Goal: Navigation & Orientation: Find specific page/section

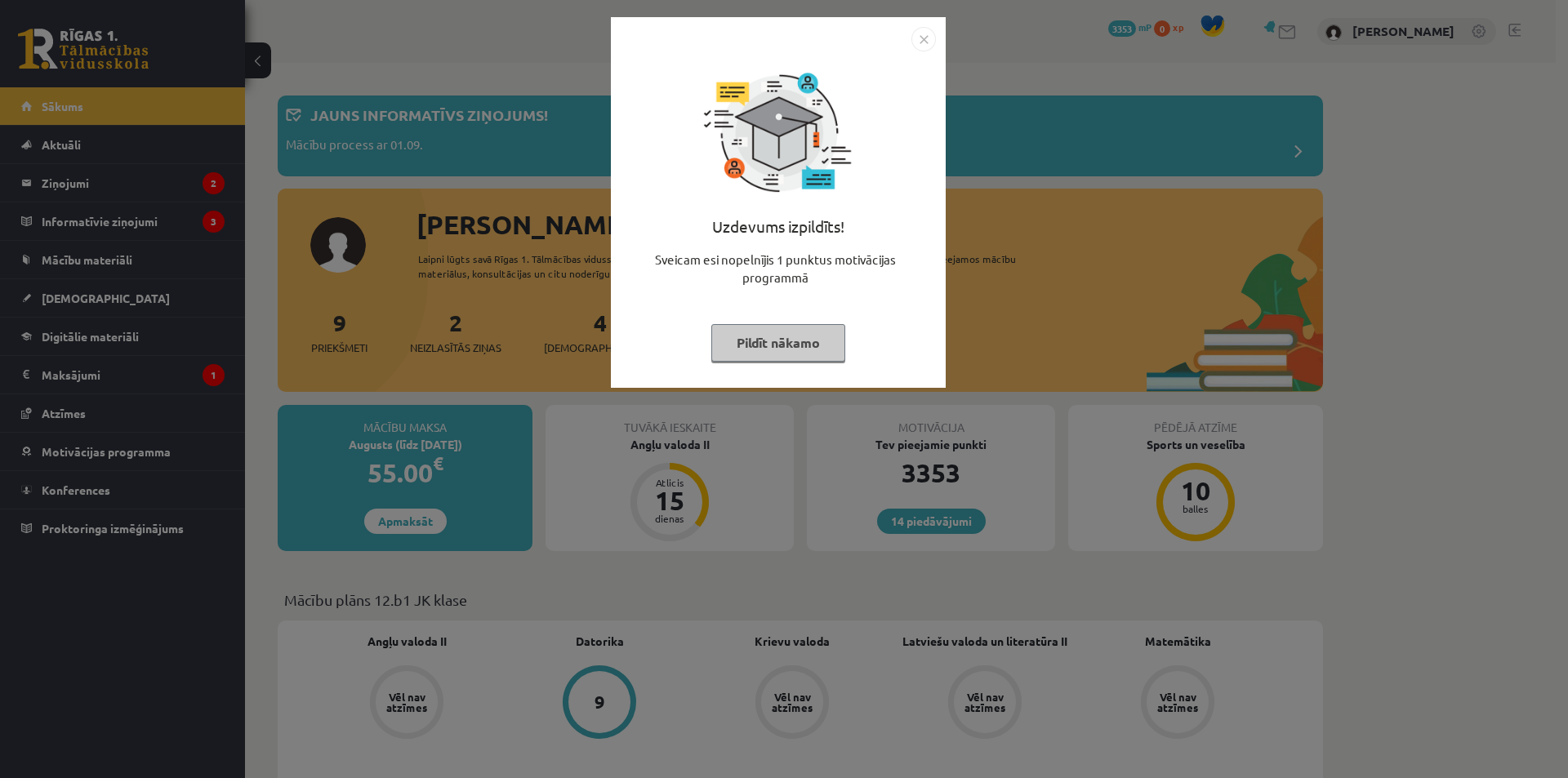
click at [922, 40] on img "Close" at bounding box center [923, 39] width 24 height 24
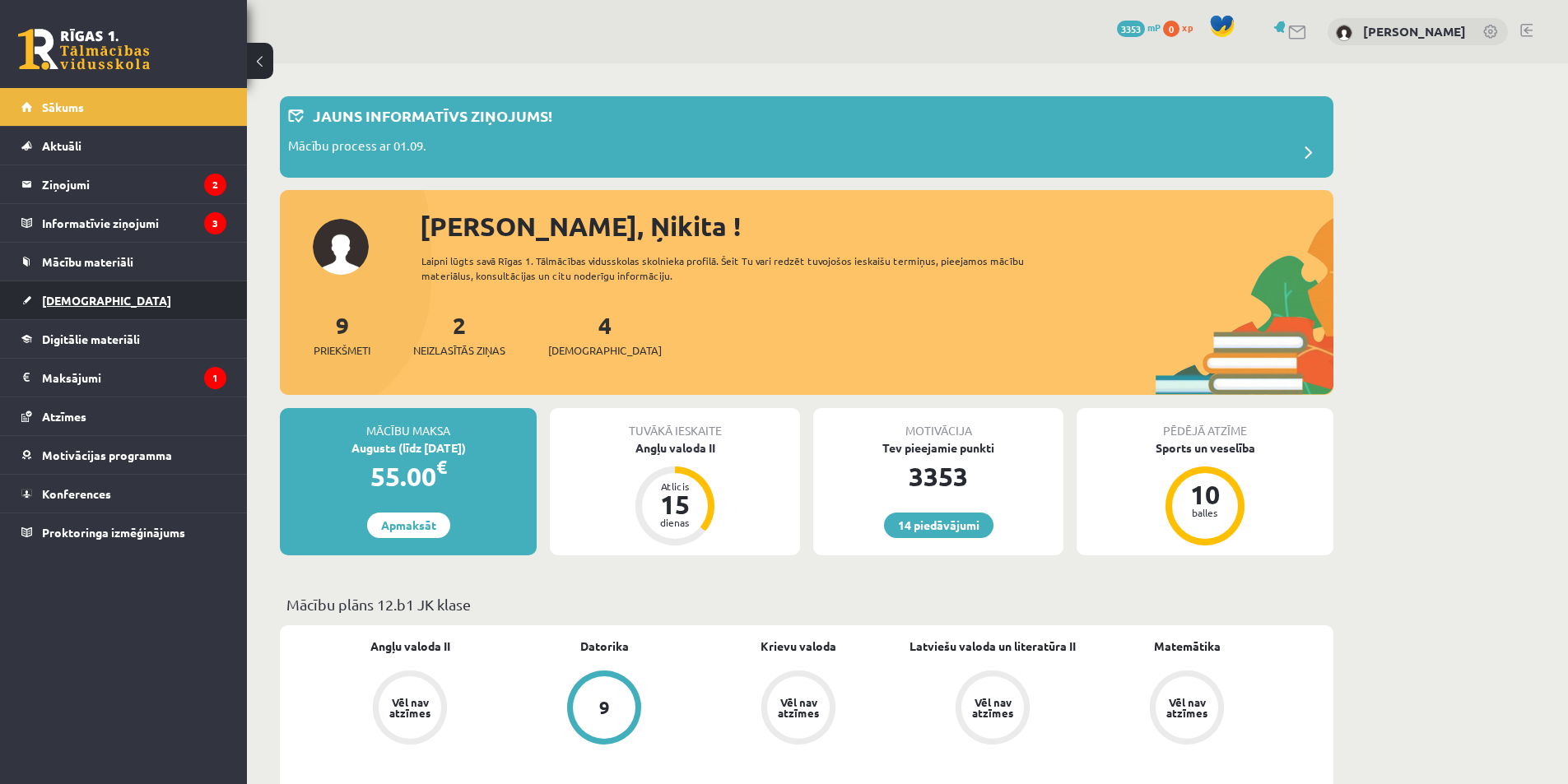
click at [98, 297] on link "[DEMOGRAPHIC_DATA]" at bounding box center [123, 300] width 205 height 38
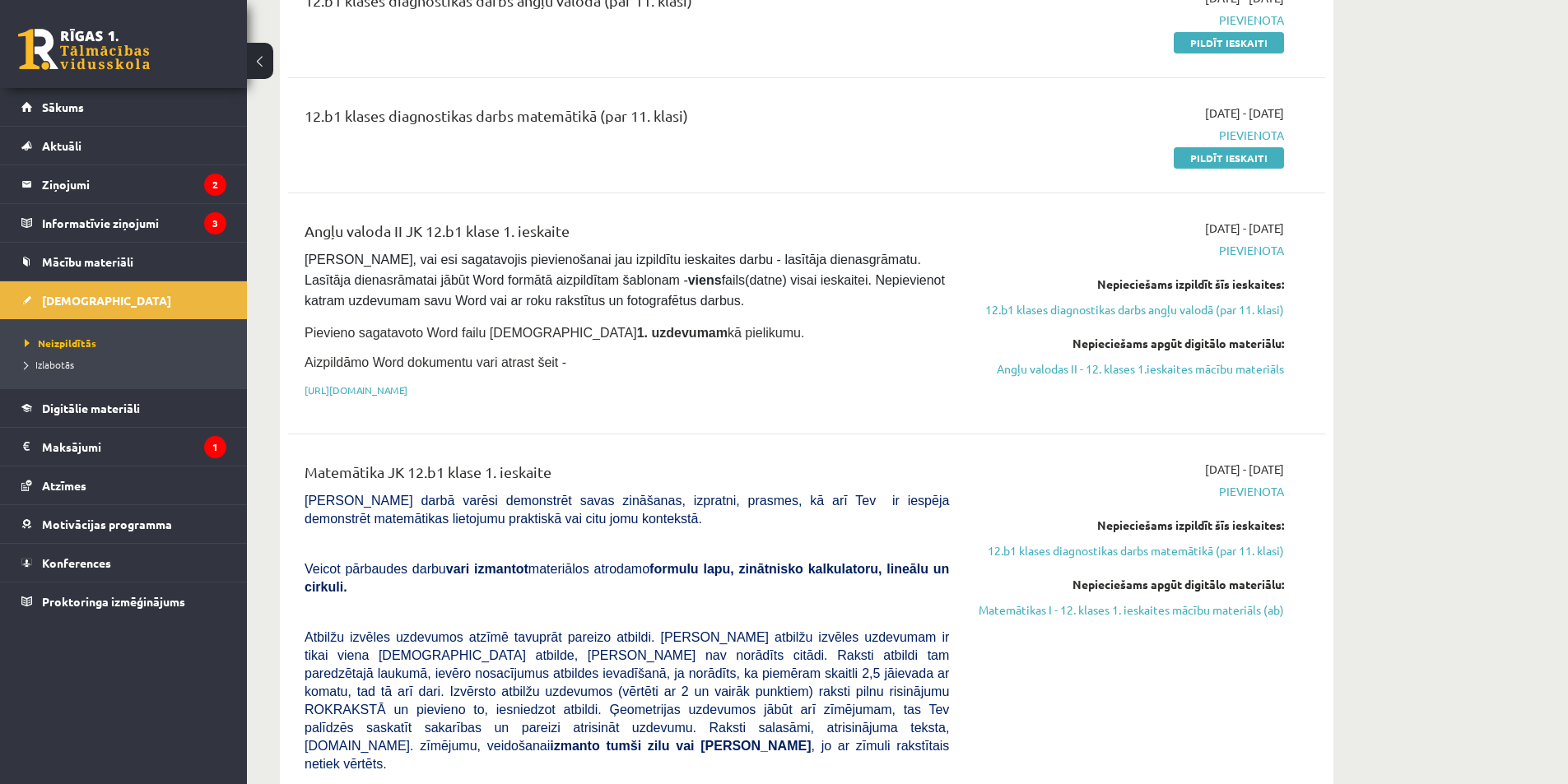
scroll to position [246, 0]
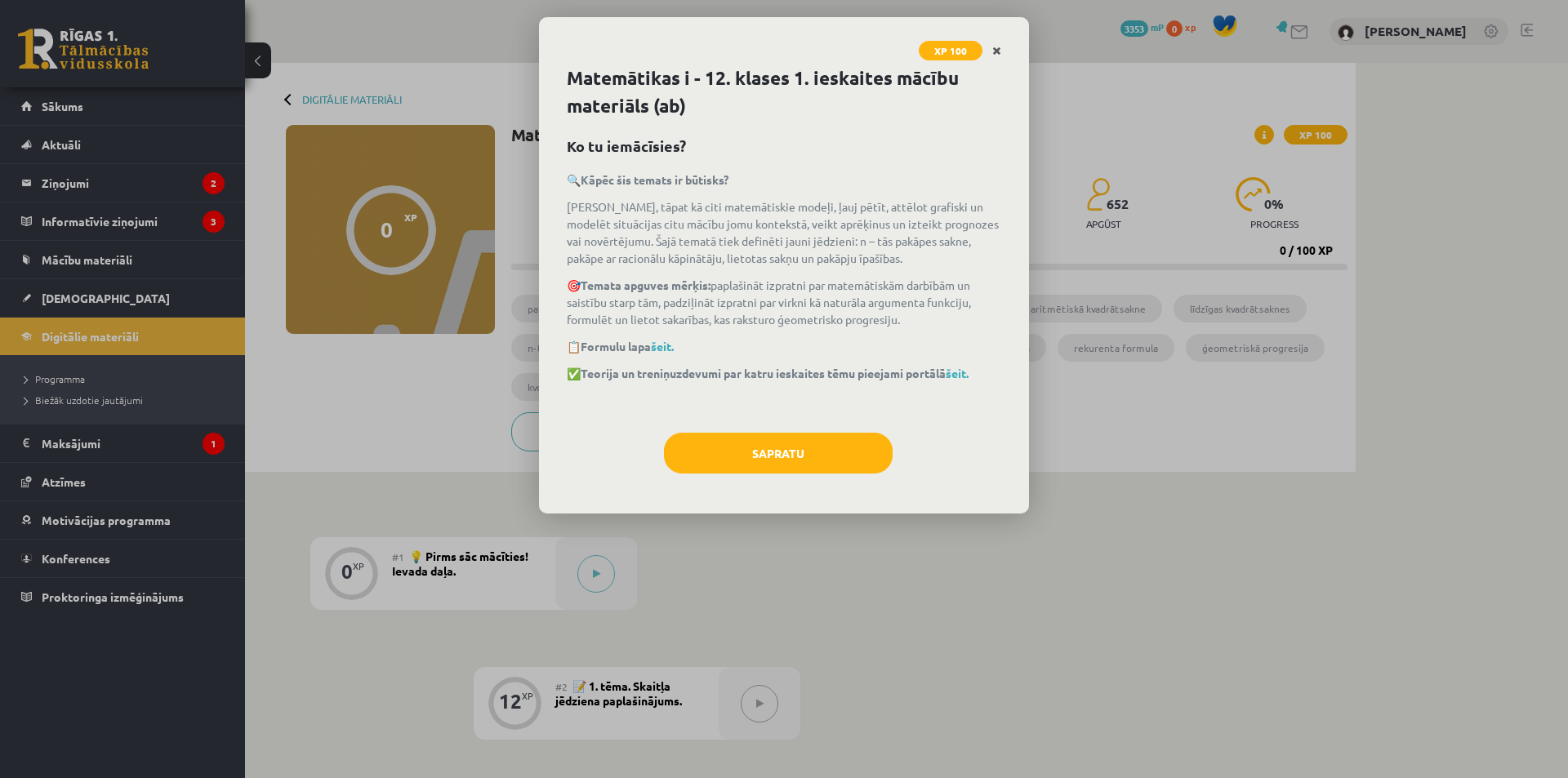
click at [995, 46] on icon "Close" at bounding box center [996, 51] width 9 height 12
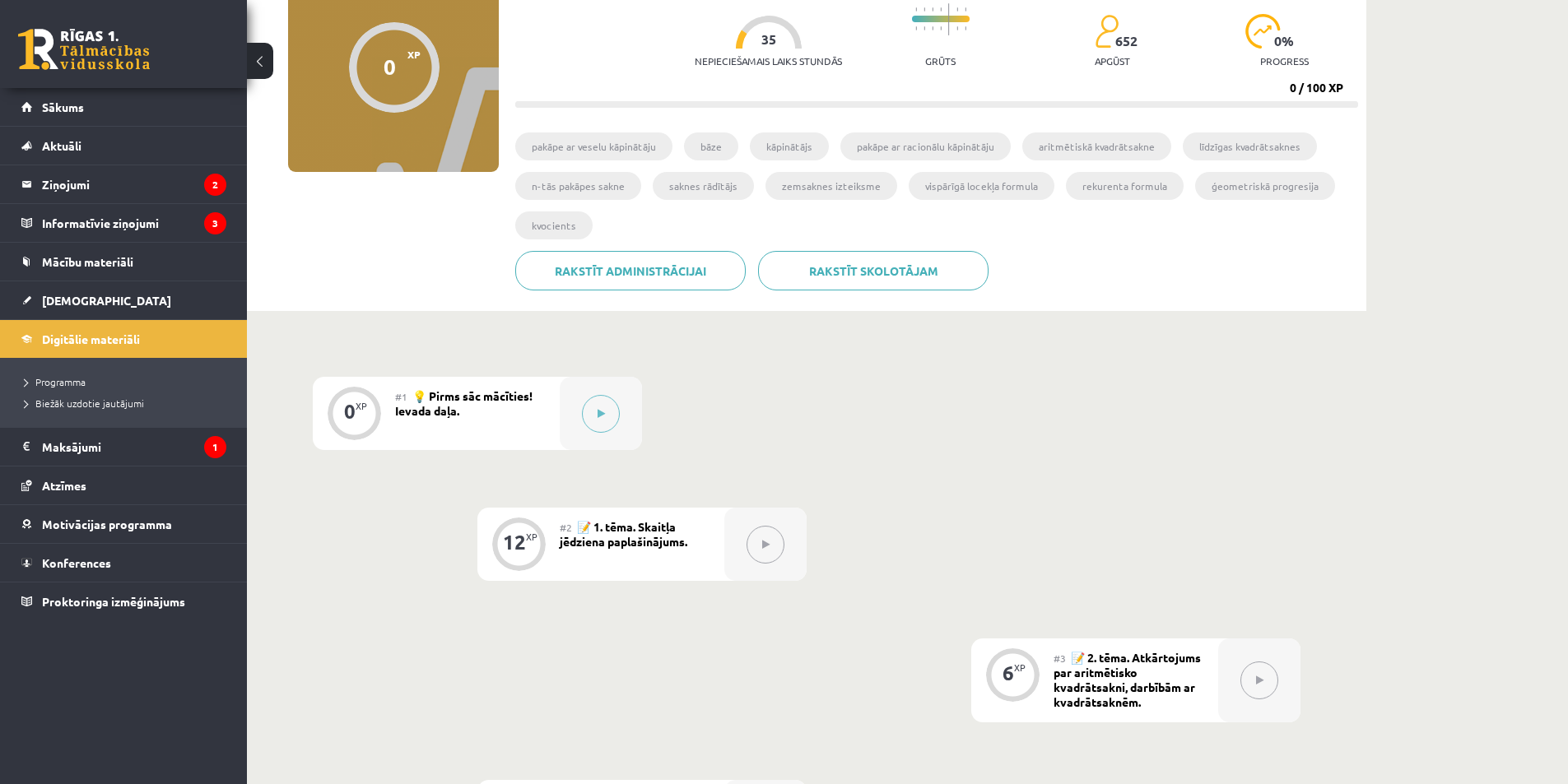
scroll to position [246, 0]
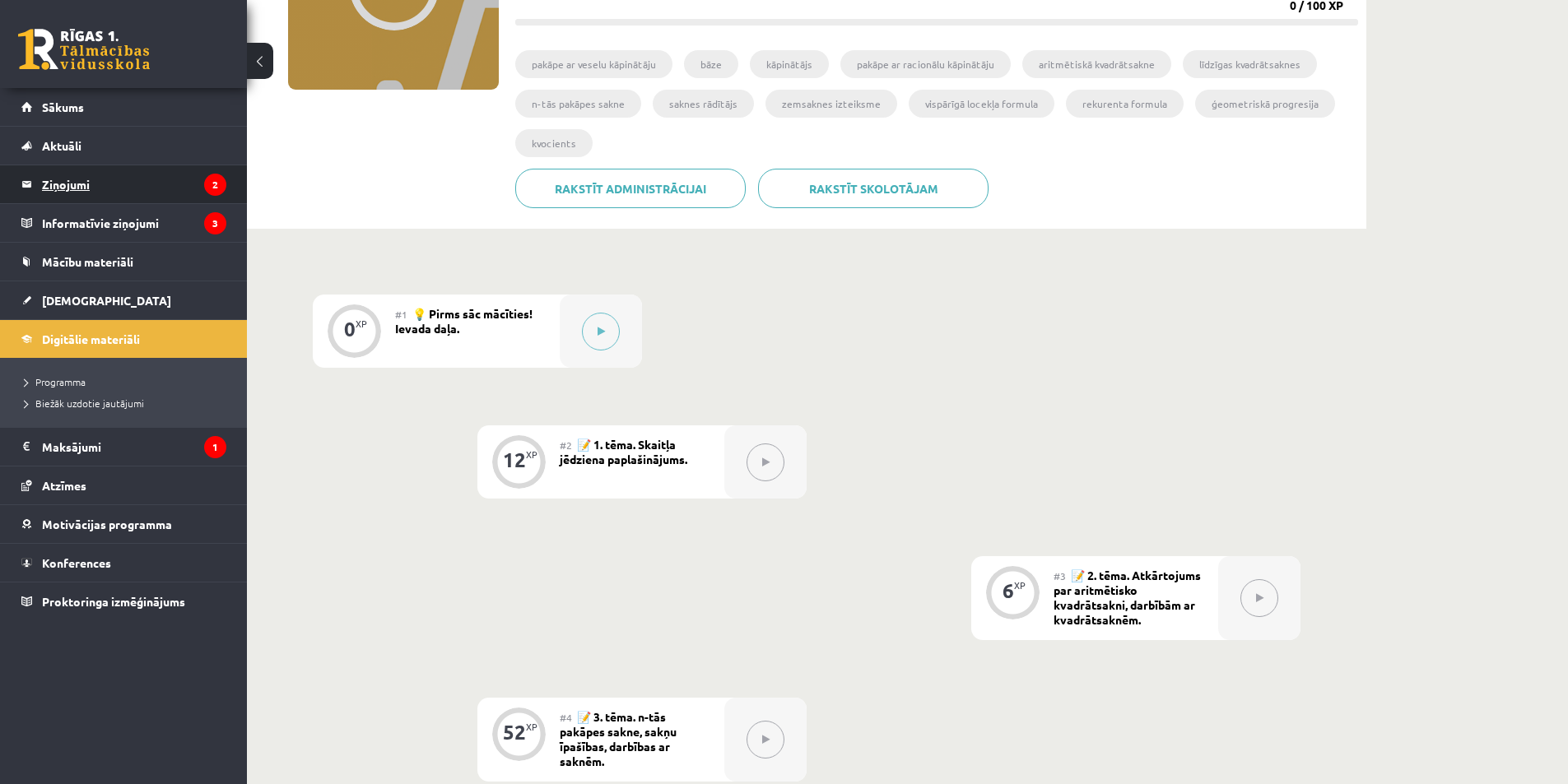
click at [102, 191] on legend "Ziņojumi 2" at bounding box center [134, 183] width 184 height 38
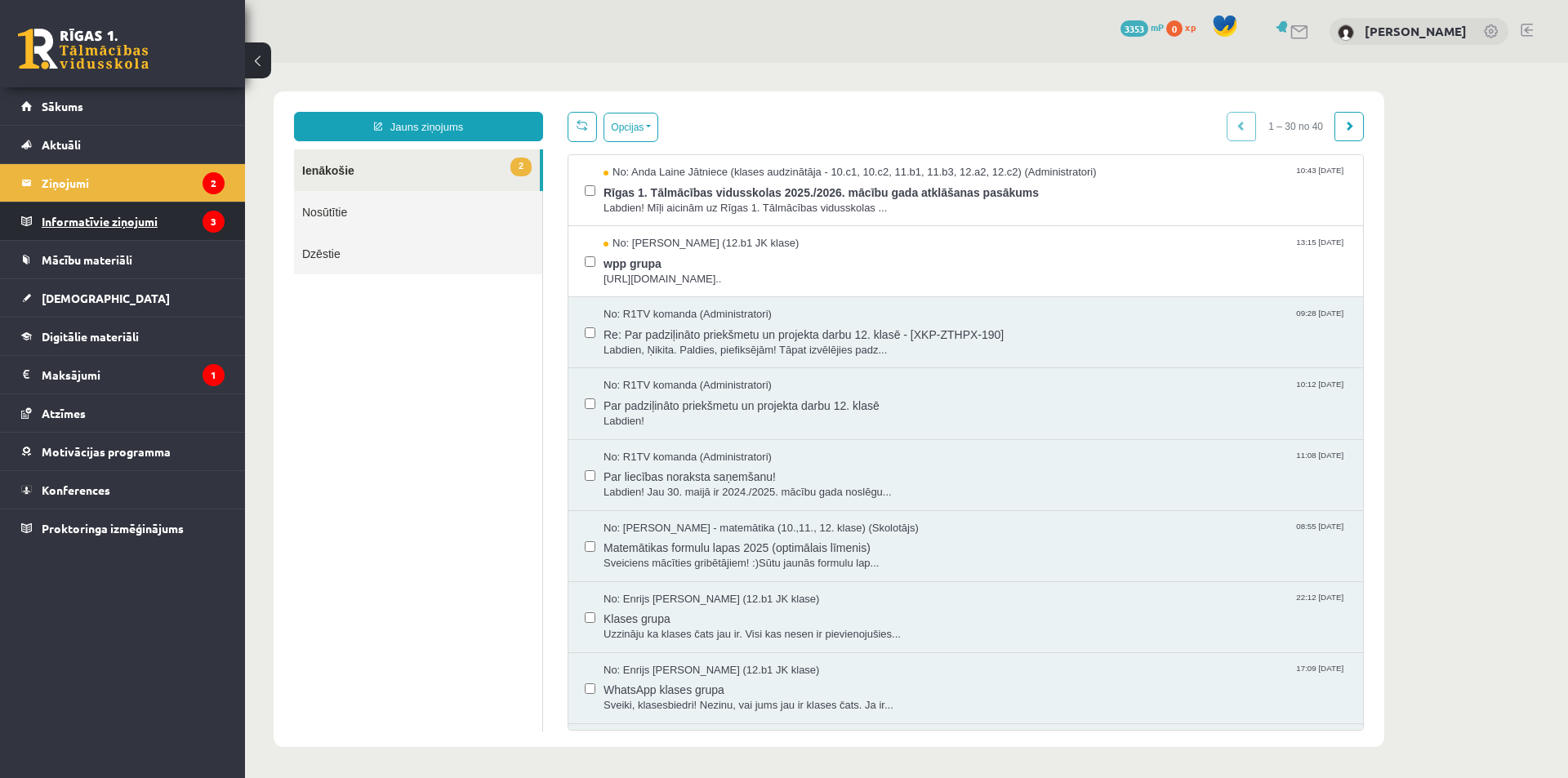
click at [130, 222] on legend "Informatīvie ziņojumi 3" at bounding box center [133, 220] width 183 height 38
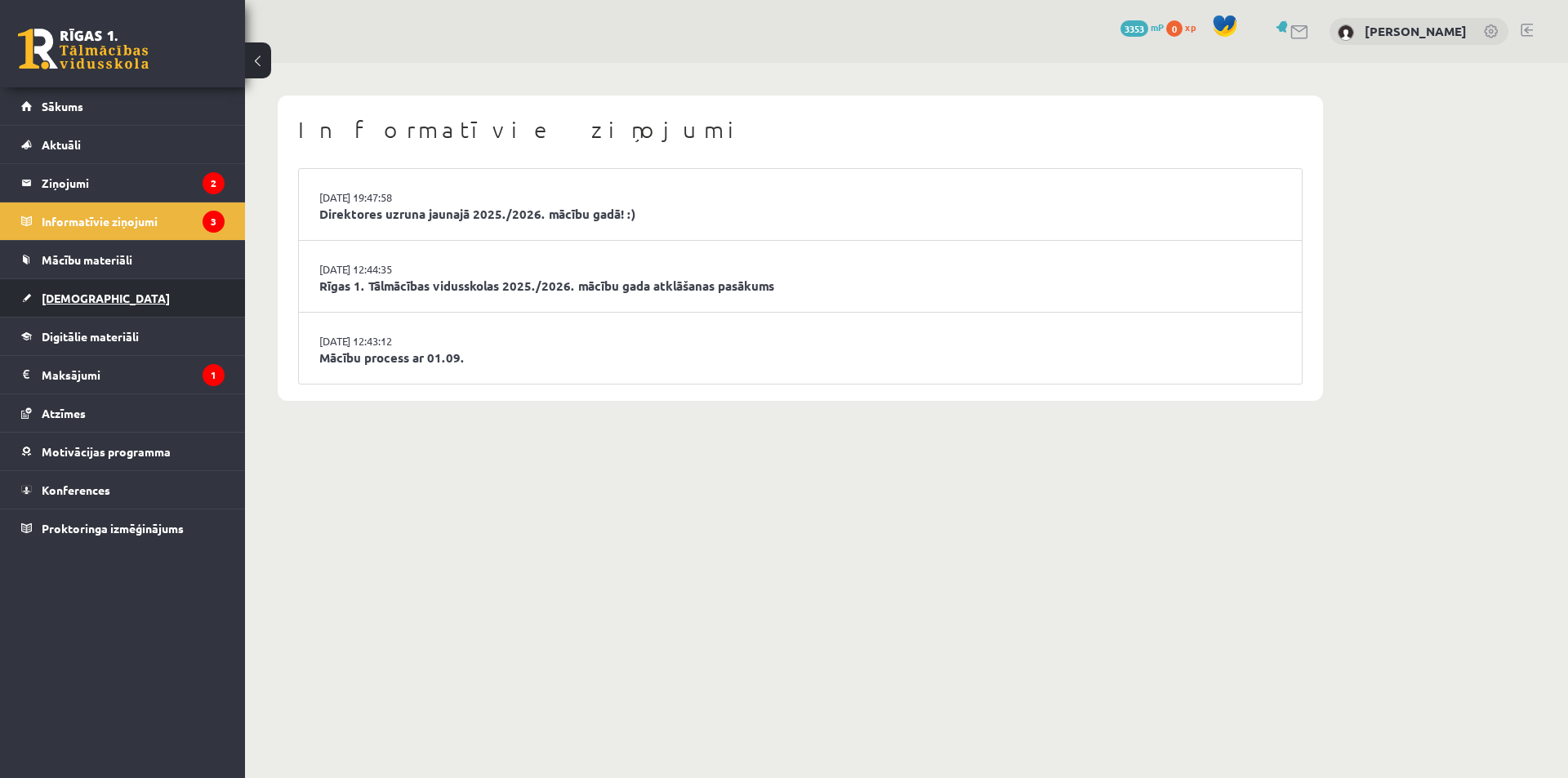
click at [117, 297] on link "[DEMOGRAPHIC_DATA]" at bounding box center [122, 298] width 203 height 38
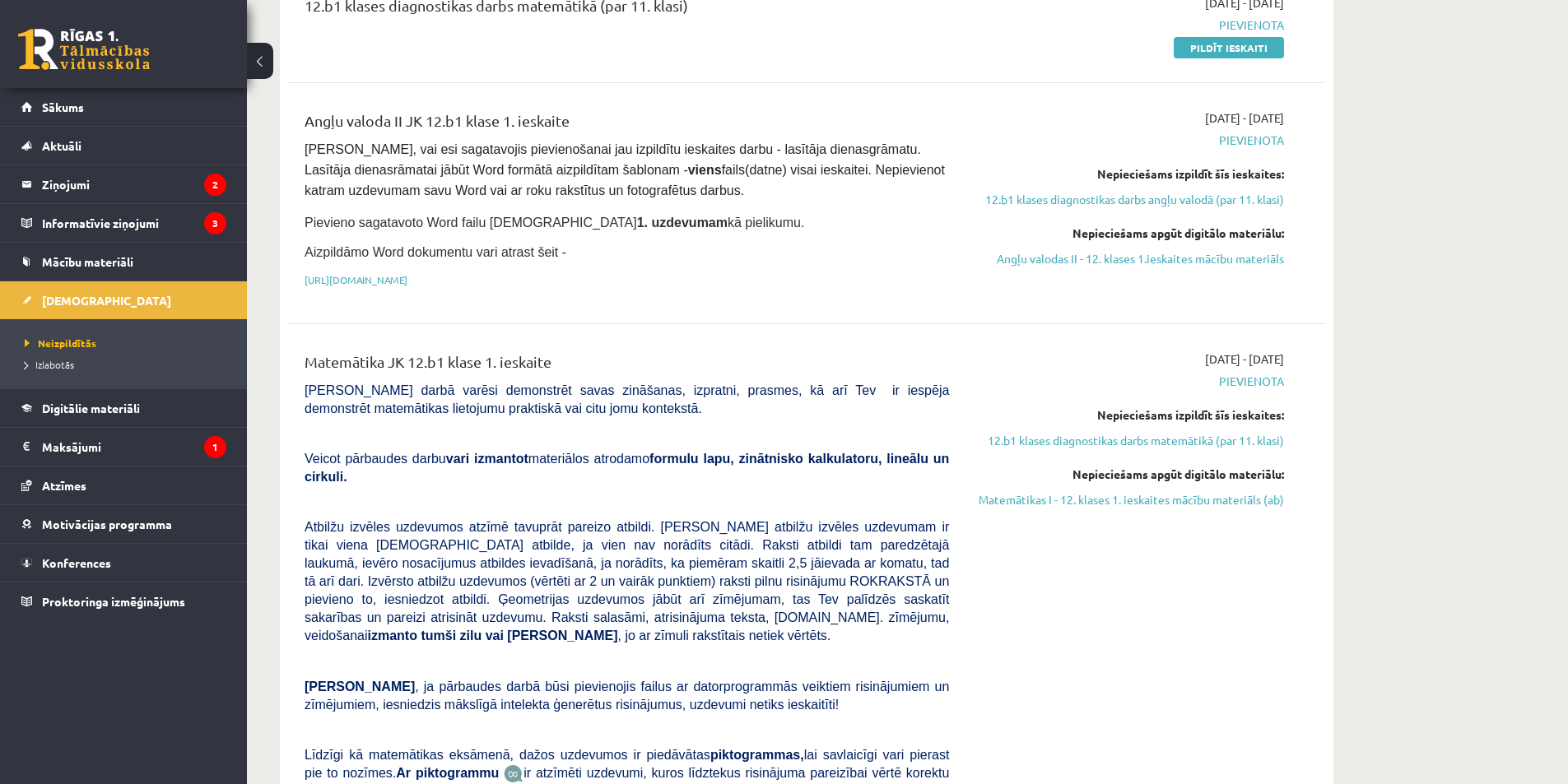
scroll to position [411, 0]
